Goal: Communication & Community: Answer question/provide support

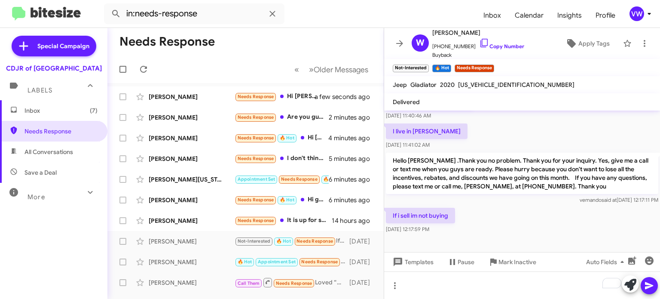
scroll to position [222, 0]
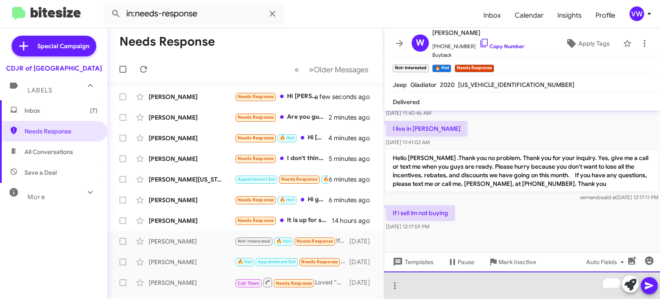
click at [459, 284] on div "To enrich screen reader interactions, please activate Accessibility in Grammarl…" at bounding box center [522, 285] width 276 height 28
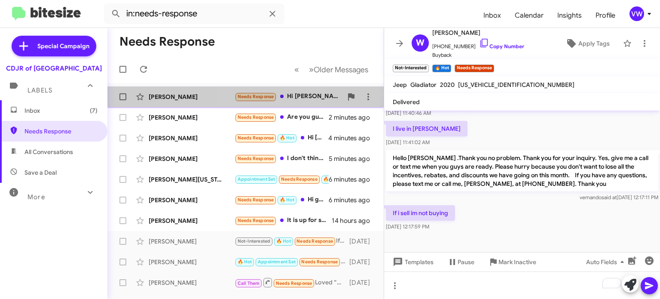
click at [260, 95] on span "Needs Response" at bounding box center [256, 97] width 37 height 6
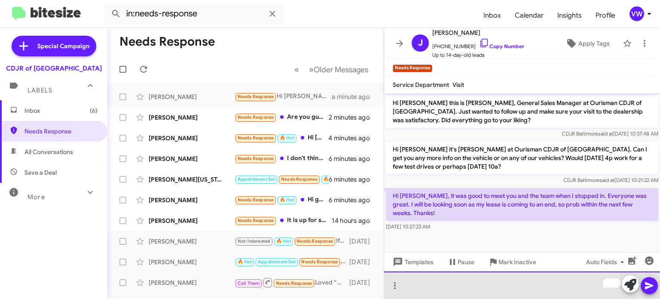
click at [468, 285] on div "To enrich screen reader interactions, please activate Accessibility in Grammarl…" at bounding box center [522, 285] width 276 height 28
click at [554, 283] on div "Good morning, [PERSON_NAME]. Thank you for stopping in" at bounding box center [522, 285] width 276 height 28
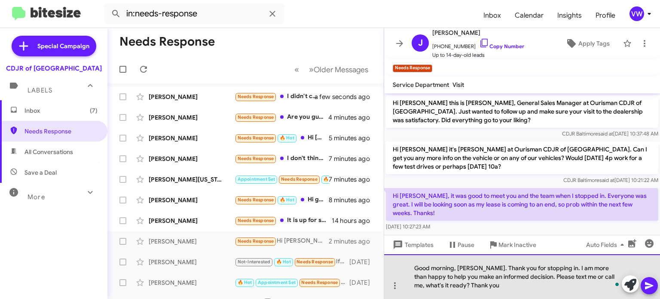
click at [465, 279] on div "Good morning, [PERSON_NAME]. Thank you for stopping in. I am more than happy to…" at bounding box center [522, 276] width 276 height 45
click at [466, 285] on div "Good morning, [PERSON_NAME]. Thank you for stopping in. I am more than happy to…" at bounding box center [522, 276] width 276 height 45
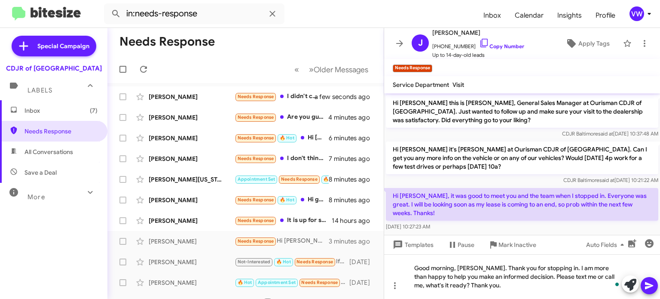
click at [650, 285] on icon at bounding box center [649, 285] width 10 height 10
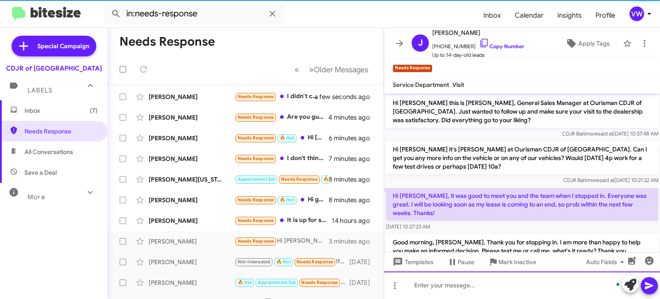
scroll to position [27, 0]
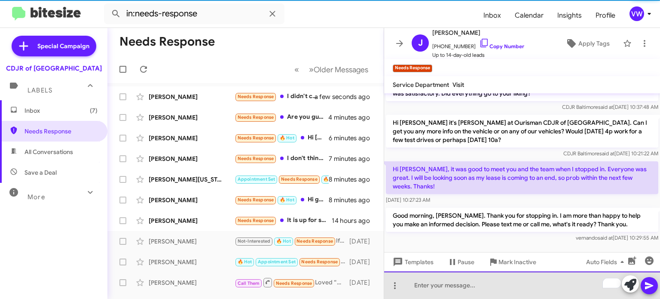
drag, startPoint x: 498, startPoint y: 285, endPoint x: 503, endPoint y: 282, distance: 6.0
click at [502, 282] on div "To enrich screen reader interactions, please activate Accessibility in Grammarl…" at bounding box center [522, 285] width 276 height 28
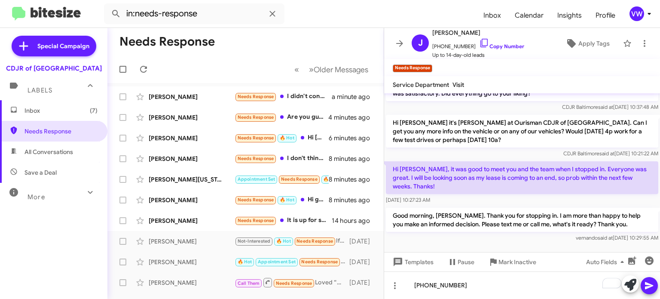
click at [656, 284] on button at bounding box center [649, 285] width 17 height 17
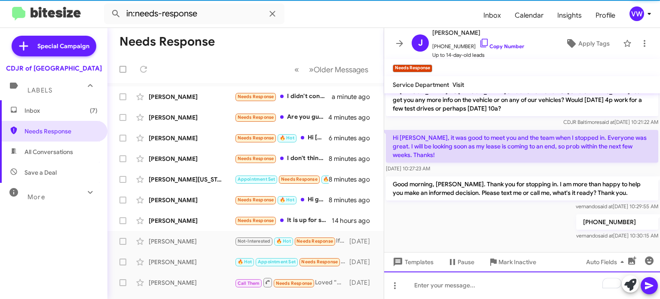
scroll to position [41, 0]
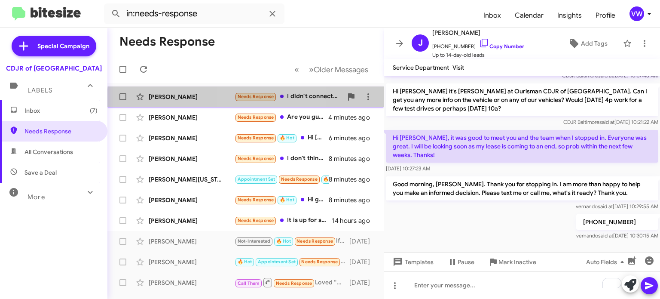
click at [259, 100] on small "Needs Response" at bounding box center [256, 97] width 40 height 8
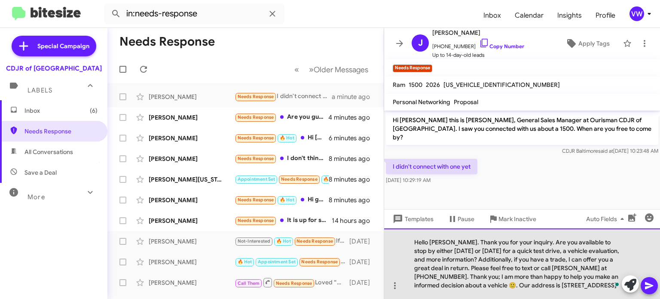
click at [452, 242] on div "Hello [PERSON_NAME]. Thank you for your inquiry. Are you available to stop by e…" at bounding box center [522, 263] width 276 height 71
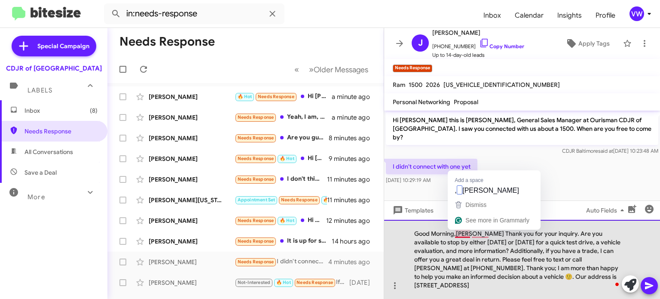
click at [464, 236] on div "Good Morning,[PERSON_NAME] Thank you for your inquiry. Are you available to sto…" at bounding box center [522, 259] width 276 height 79
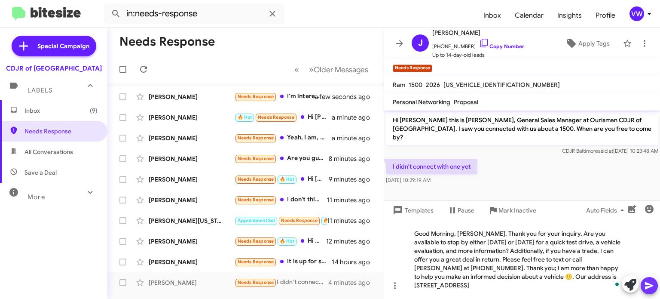
click at [650, 292] on span at bounding box center [649, 285] width 10 height 17
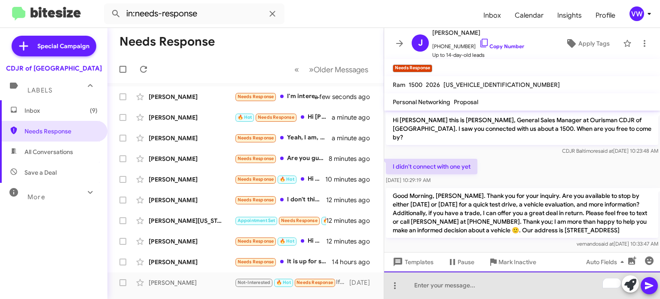
click at [444, 287] on div "To enrich screen reader interactions, please activate Accessibility in Grammarl…" at bounding box center [522, 285] width 276 height 28
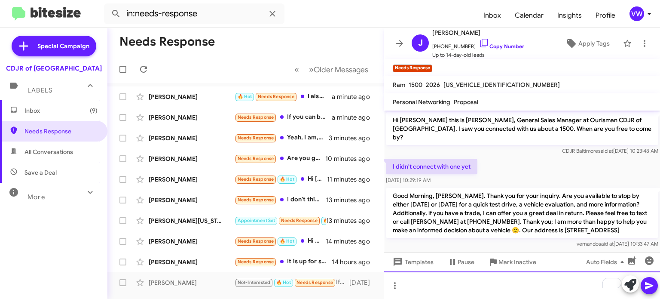
drag, startPoint x: 524, startPoint y: 275, endPoint x: 531, endPoint y: 289, distance: 15.4
click at [525, 280] on div "To enrich screen reader interactions, please activate Accessibility in Grammarl…" at bounding box center [522, 285] width 276 height 28
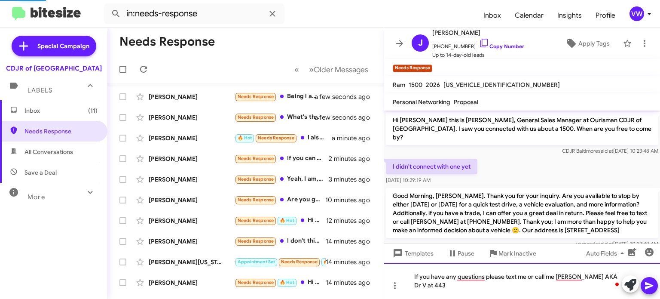
scroll to position [35, 0]
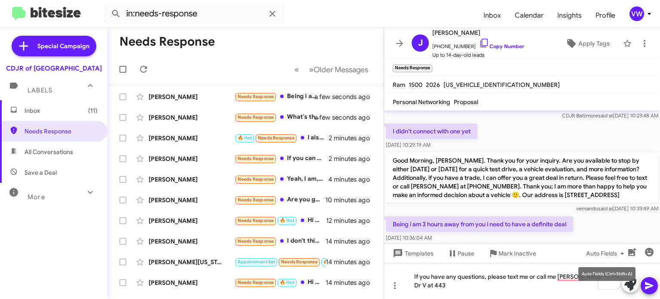
click at [575, 272] on mat-tooltip-component "Auto Fields (Ctrl+Shift+A)" at bounding box center [607, 274] width 69 height 26
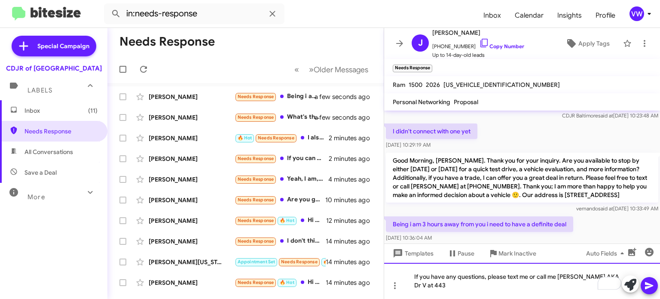
click at [562, 277] on div "If you have any questions, please text me or call me [PERSON_NAME] AKA Dr V at …" at bounding box center [522, 281] width 276 height 36
click at [612, 275] on div "If you have any questions, please text me or call me [PERSON_NAME] AKA Dr V at …" at bounding box center [522, 281] width 276 height 36
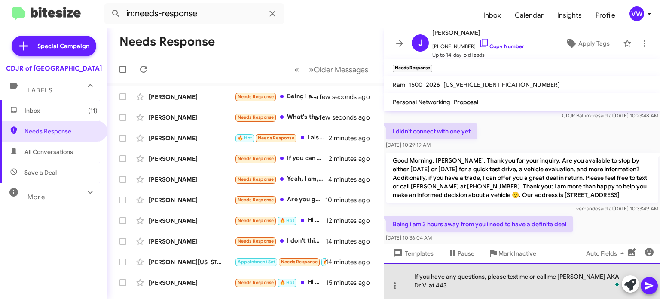
click at [479, 290] on div "If you have any questions, please text me or call me [PERSON_NAME] AKA Dr V. at…" at bounding box center [522, 281] width 276 height 36
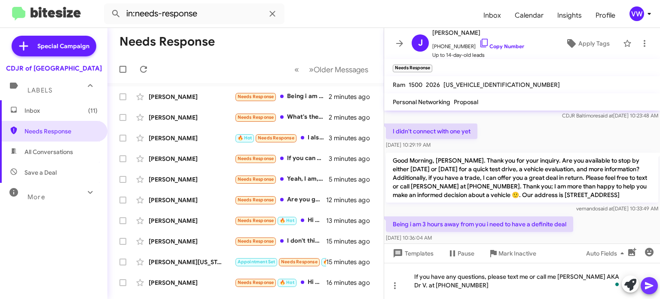
click at [649, 285] on icon at bounding box center [649, 285] width 10 height 10
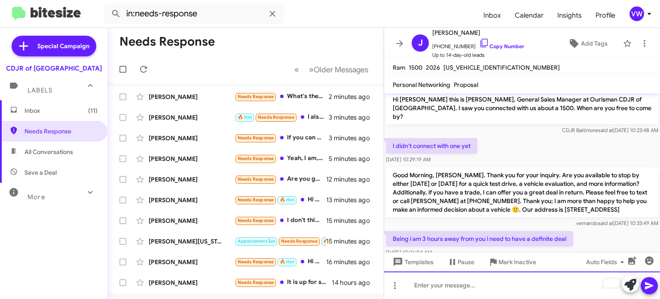
scroll to position [0, 0]
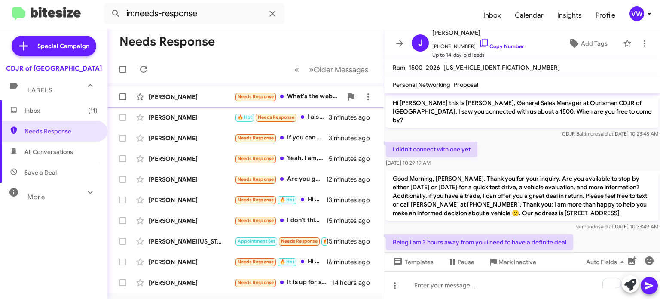
click at [265, 95] on span "Needs Response" at bounding box center [256, 97] width 37 height 6
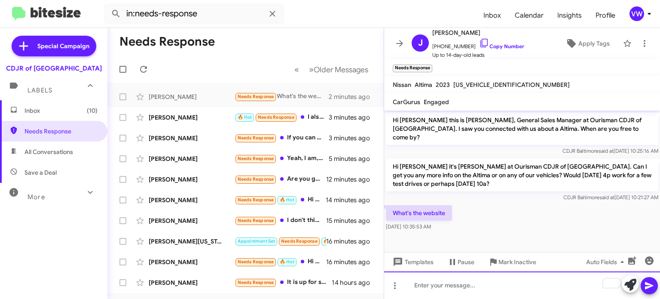
click at [503, 283] on div "To enrich screen reader interactions, please activate Accessibility in Grammarl…" at bounding box center [522, 285] width 276 height 28
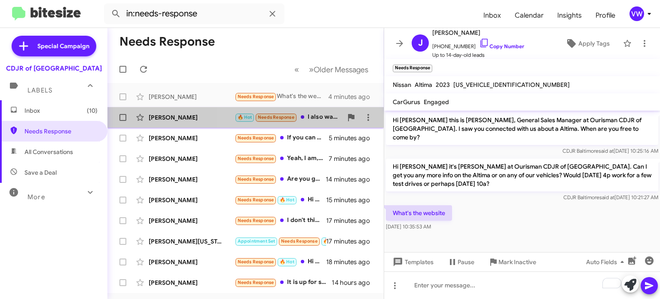
click at [278, 119] on span "Needs Response" at bounding box center [276, 117] width 37 height 6
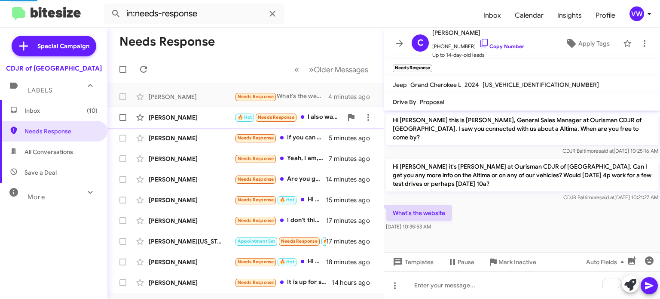
scroll to position [9, 0]
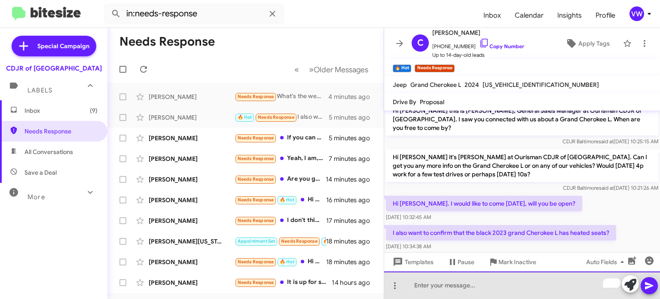
click at [469, 287] on div "To enrich screen reader interactions, please activate Accessibility in Grammarl…" at bounding box center [522, 285] width 276 height 28
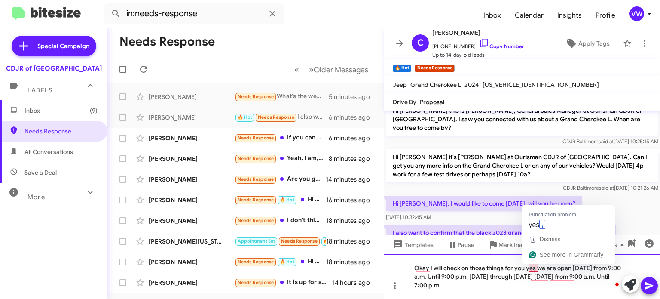
click at [533, 268] on div "Okay I will check on those things for you yes we are open [DATE] from 9:00 a.m.…" at bounding box center [522, 276] width 276 height 45
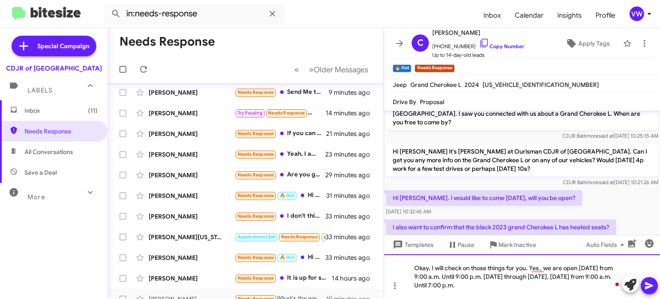
scroll to position [27, 0]
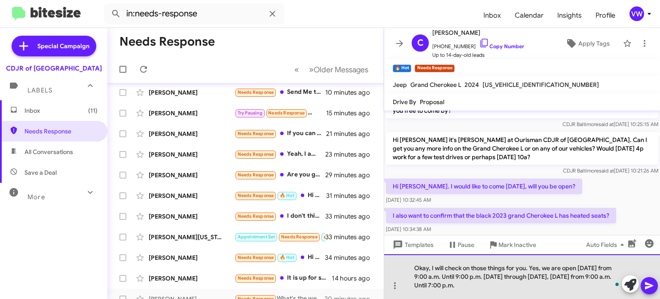
click at [469, 288] on div "Okay, I will check on those things for you. Yes, we are open [DATE] from 9:00 a…" at bounding box center [522, 276] width 276 height 45
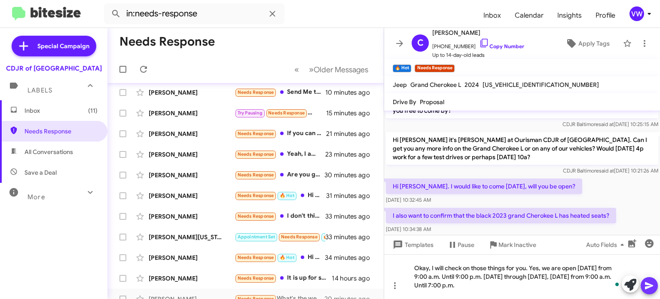
click at [651, 284] on icon at bounding box center [649, 285] width 10 height 10
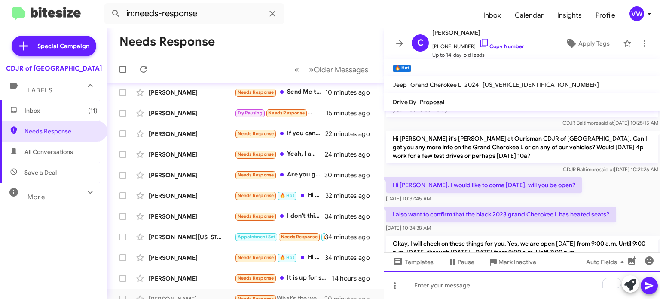
scroll to position [28, 0]
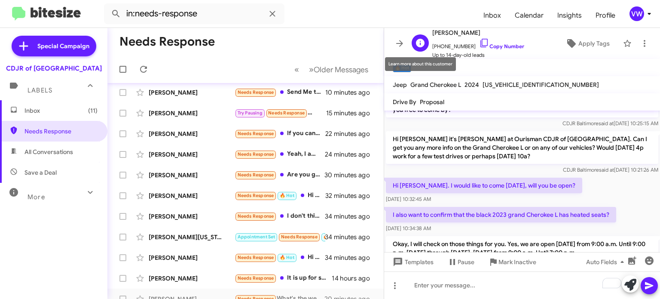
click at [418, 46] on icon at bounding box center [420, 43] width 9 height 9
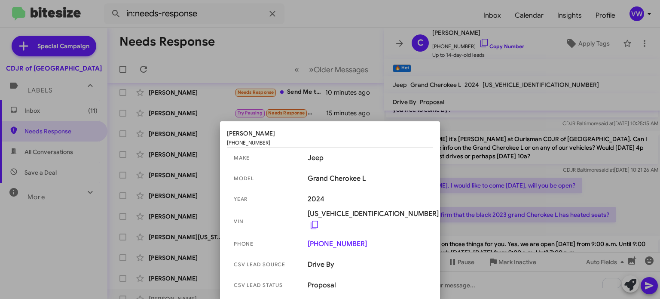
click at [525, 105] on div at bounding box center [330, 149] width 660 height 299
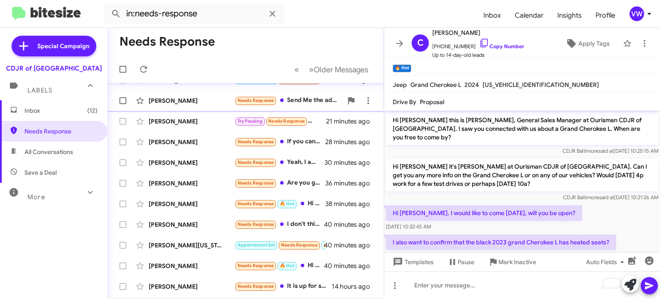
scroll to position [0, 0]
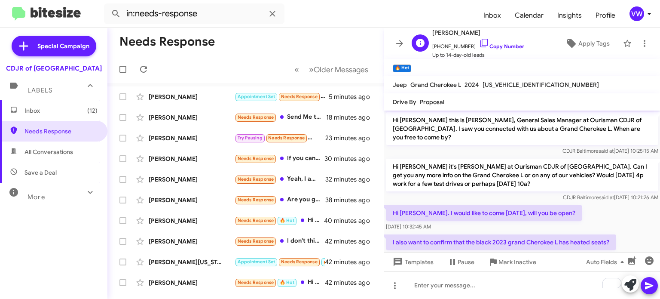
click at [460, 51] on span "Up to 14-day-old leads" at bounding box center [478, 55] width 92 height 9
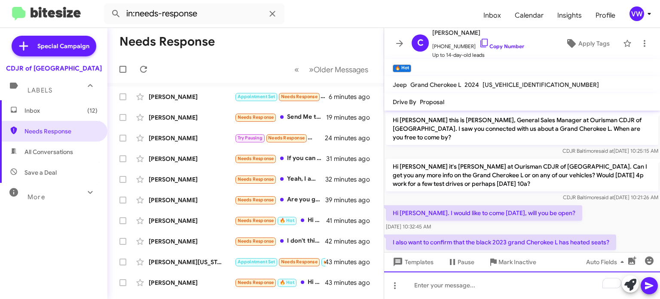
click at [481, 289] on div "To enrich screen reader interactions, please activate Accessibility in Grammarl…" at bounding box center [522, 285] width 276 height 28
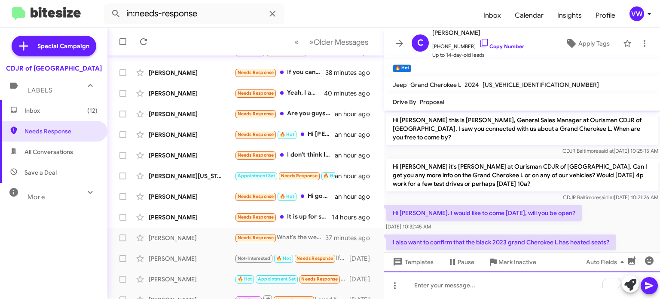
scroll to position [89, 0]
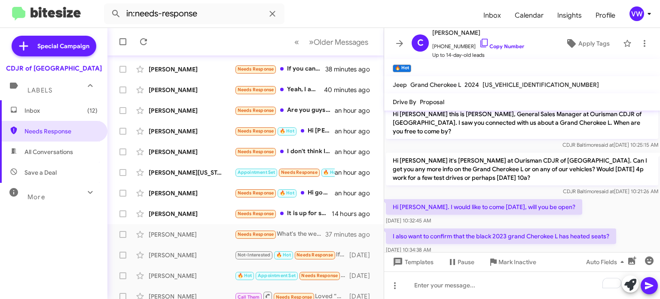
click at [473, 181] on div "Hi [PERSON_NAME] it's [PERSON_NAME] at Ourisman CDJR of [GEOGRAPHIC_DATA]. Can …" at bounding box center [522, 174] width 273 height 43
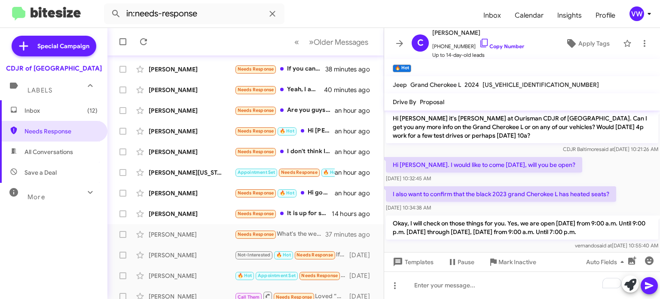
scroll to position [49, 0]
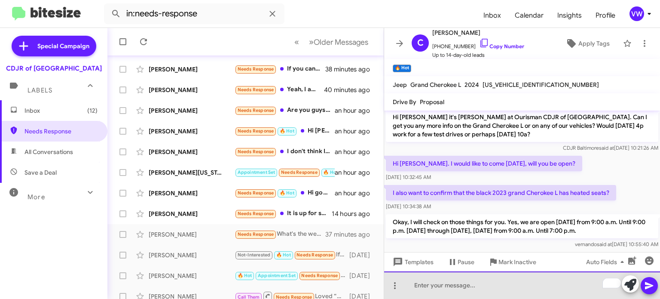
click at [487, 279] on div "To enrich screen reader interactions, please activate Accessibility in Grammarl…" at bounding box center [522, 285] width 276 height 28
click at [488, 280] on div "To enrich screen reader interactions, please activate Accessibility in Grammarl…" at bounding box center [522, 285] width 276 height 28
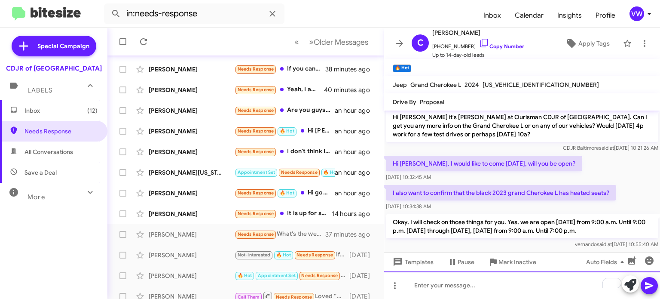
drag, startPoint x: 460, startPoint y: 288, endPoint x: 454, endPoint y: 288, distance: 5.6
click at [454, 290] on div "To enrich screen reader interactions, please activate Accessibility in Grammarl…" at bounding box center [522, 285] width 276 height 28
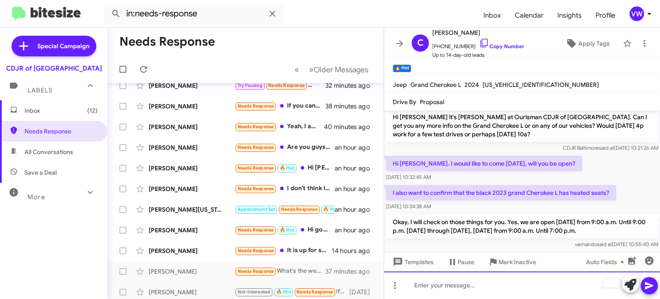
scroll to position [0, 0]
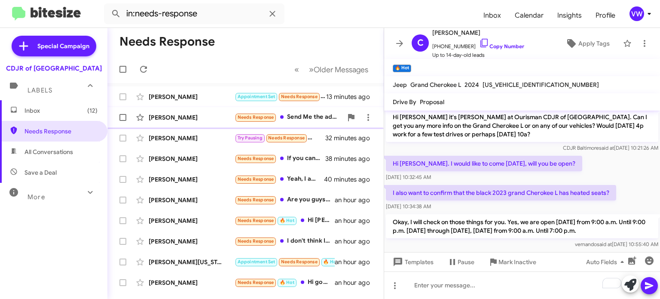
click at [269, 114] on span "Needs Response" at bounding box center [256, 117] width 37 height 6
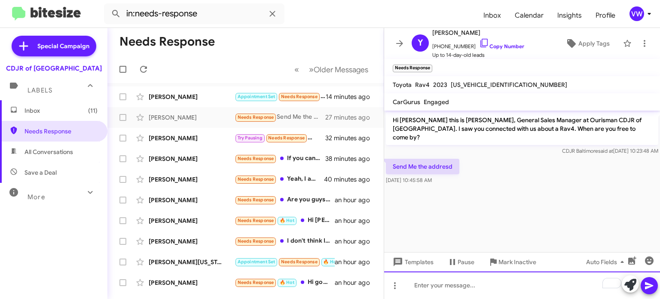
click at [451, 286] on div "To enrich screen reader interactions, please activate Accessibility in Grammarl…" at bounding box center [522, 285] width 276 height 28
drag, startPoint x: 485, startPoint y: 287, endPoint x: 455, endPoint y: 218, distance: 75.9
click at [451, 218] on div "Hi [PERSON_NAME] this is [PERSON_NAME], General Sales Manager at Ourisman CDJR …" at bounding box center [522, 204] width 276 height 188
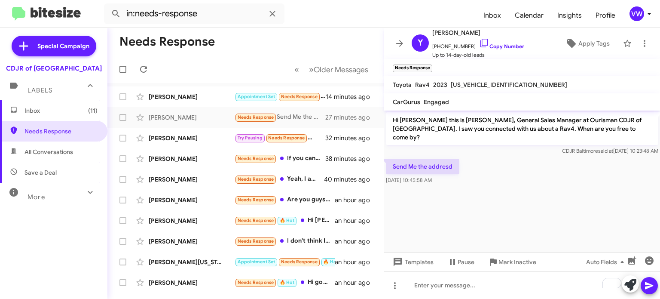
click at [474, 226] on cdk-virtual-scroll-viewport "Hi [PERSON_NAME] this is [PERSON_NAME], General Sales Manager at Ourisman CDJR …" at bounding box center [522, 180] width 276 height 141
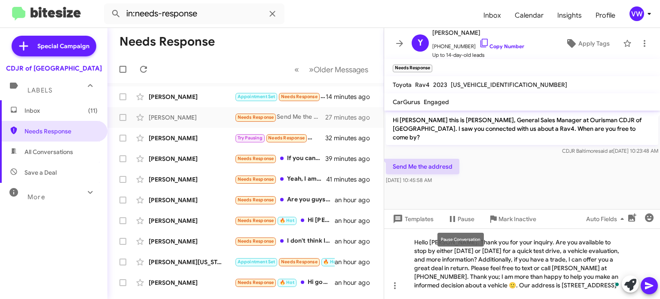
click at [454, 240] on div "Pause Conversation" at bounding box center [461, 240] width 46 height 14
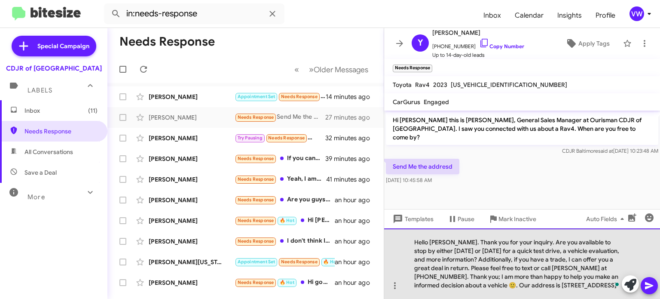
click at [455, 244] on div "Hello [PERSON_NAME]. Thank you for your inquiry. Are you available to stop by e…" at bounding box center [522, 263] width 276 height 71
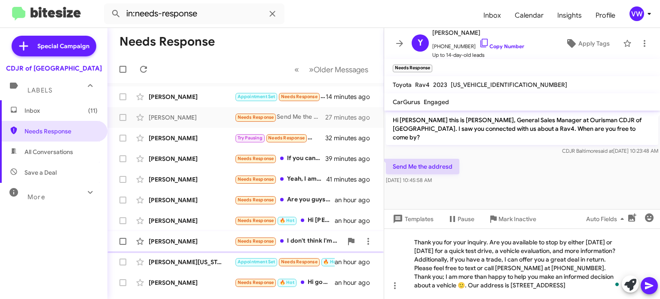
click at [378, 246] on span "[PERSON_NAME] Needs Response I don't think I'm qualified for the vehicle that i…" at bounding box center [245, 241] width 276 height 21
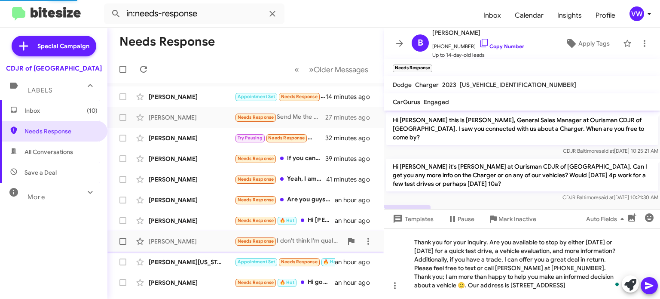
scroll to position [52, 0]
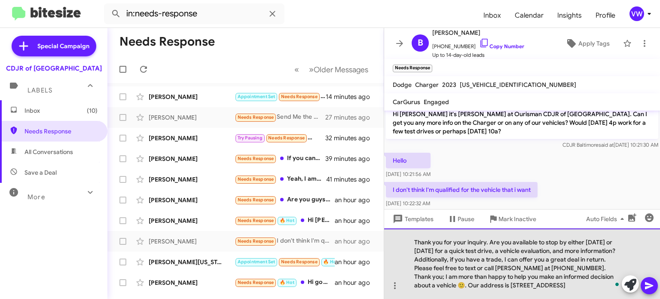
click at [415, 243] on div "Thank you for your inquiry. Are you available to stop by either [DATE] or [DATE…" at bounding box center [522, 263] width 276 height 71
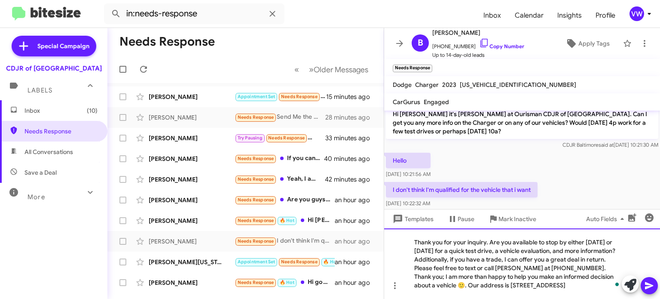
click at [405, 239] on div "Thank you for your inquiry. Are you available to stop by either [DATE] or [DATE…" at bounding box center [522, 263] width 276 height 71
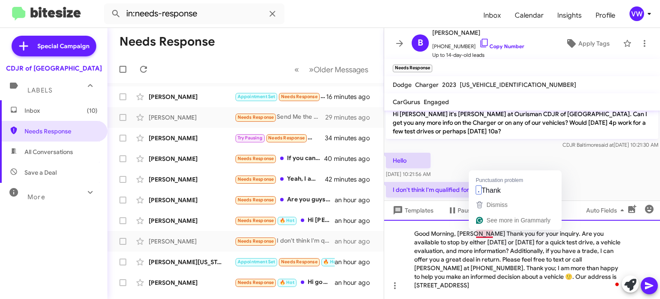
click at [489, 235] on div "Good Morning, [PERSON_NAME] Thank you for your inquiry. Are you available to st…" at bounding box center [522, 259] width 276 height 79
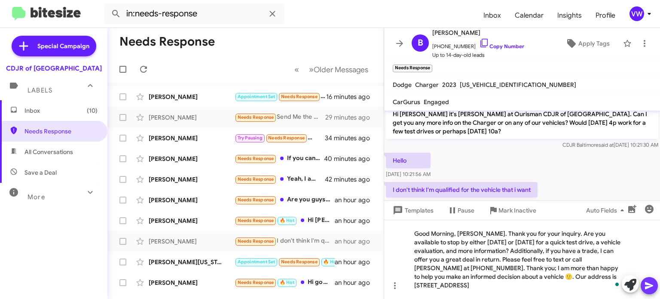
click at [649, 291] on span at bounding box center [649, 285] width 10 height 17
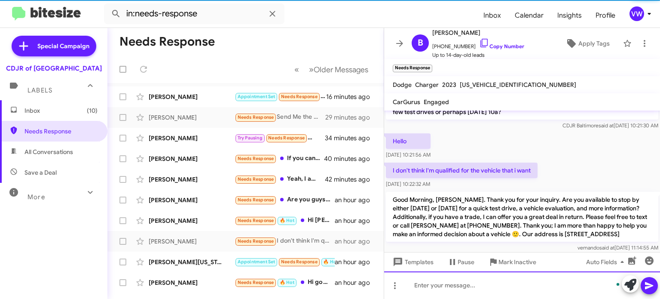
scroll to position [75, 0]
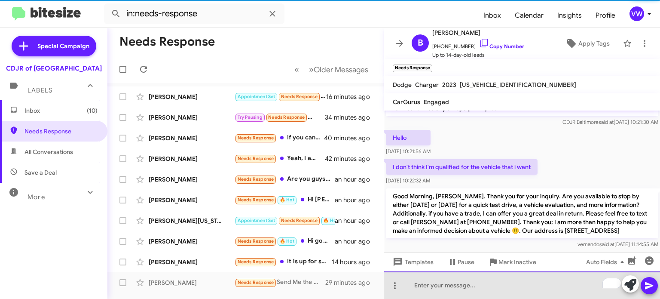
drag, startPoint x: 503, startPoint y: 293, endPoint x: 503, endPoint y: 297, distance: 4.3
click at [503, 297] on div "To enrich screen reader interactions, please activate Accessibility in Grammarl…" at bounding box center [522, 285] width 276 height 28
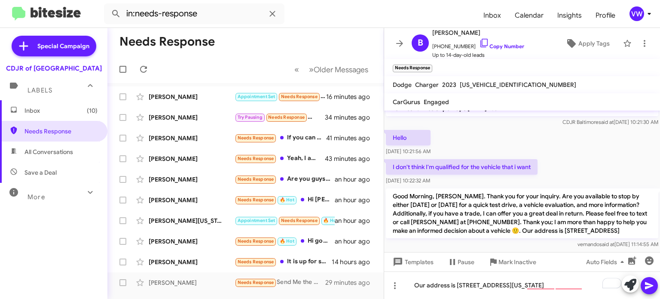
click at [542, 250] on div at bounding box center [522, 255] width 276 height 11
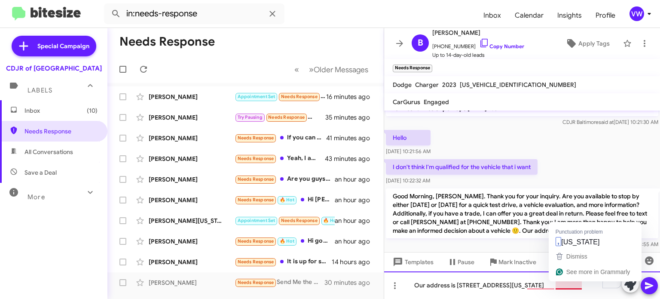
click at [565, 283] on div "Our address is [STREET_ADDRESS][US_STATE]" at bounding box center [522, 285] width 276 height 28
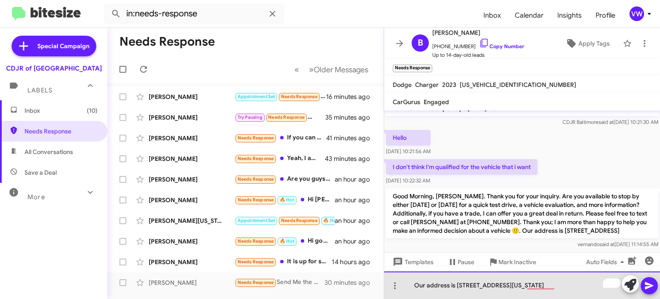
click at [497, 282] on div "Our address is [STREET_ADDRESS][US_STATE]" at bounding box center [522, 285] width 276 height 28
click at [613, 283] on div "Our address is [STREET_ADDRESS][US_STATE]" at bounding box center [522, 285] width 276 height 28
